Goal: Task Accomplishment & Management: Manage account settings

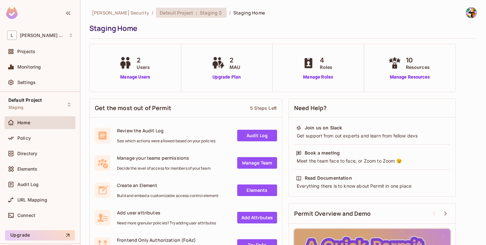
click at [160, 14] on span "Default Project" at bounding box center [176, 13] width 33 height 6
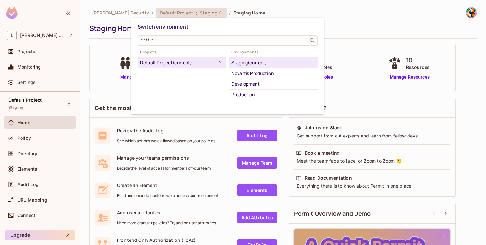
click at [171, 10] on div at bounding box center [243, 122] width 486 height 245
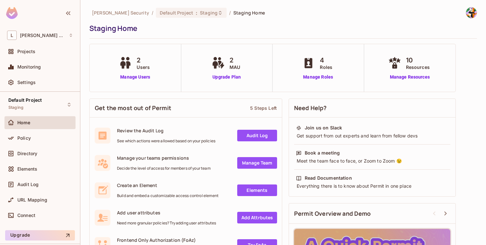
click at [129, 71] on div "2 Users Manage Users" at bounding box center [135, 67] width 36 height 25
click at [128, 76] on link "Manage Users" at bounding box center [135, 77] width 36 height 7
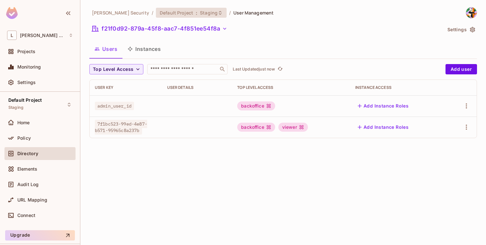
click at [195, 11] on span ":" at bounding box center [196, 12] width 2 height 5
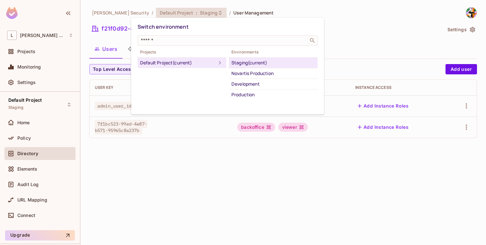
click at [257, 61] on div "Staging (current)" at bounding box center [273, 63] width 84 height 8
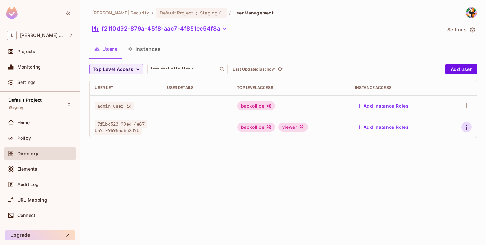
click at [465, 126] on icon "button" at bounding box center [466, 127] width 8 height 8
click at [433, 143] on div "Edit" at bounding box center [432, 141] width 9 height 6
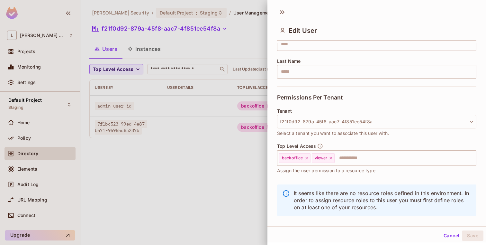
scroll to position [103, 0]
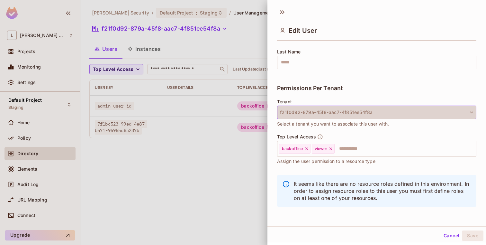
click at [312, 112] on button "f21f0d92-879a-45f8-aac7-4f851ee54f8a" at bounding box center [376, 111] width 199 height 13
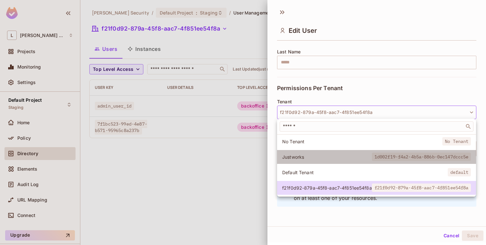
click at [308, 151] on li "Justworks 1d002f19-f4a2-4b5a-886b-0ec147dccc5e" at bounding box center [376, 157] width 199 height 14
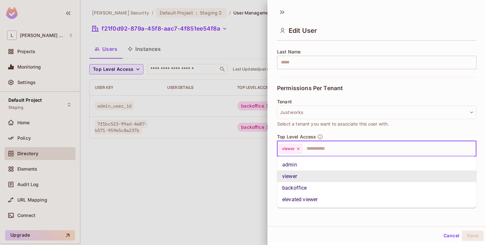
click at [322, 153] on input "text" at bounding box center [383, 148] width 161 height 13
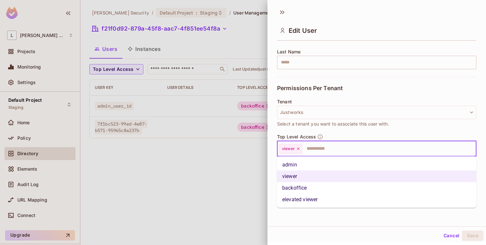
click at [308, 185] on li "backoffice" at bounding box center [376, 188] width 199 height 12
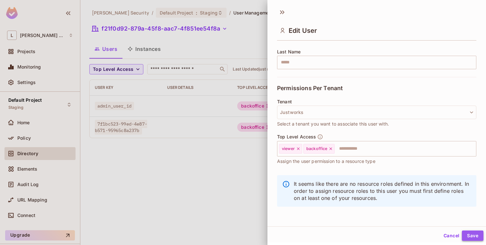
click at [470, 235] on button "Save" at bounding box center [473, 235] width 22 height 10
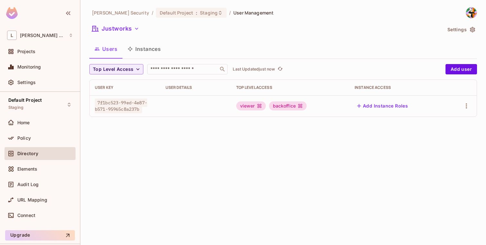
click at [204, 107] on td at bounding box center [195, 105] width 71 height 21
